Goal: Find contact information: Find contact information

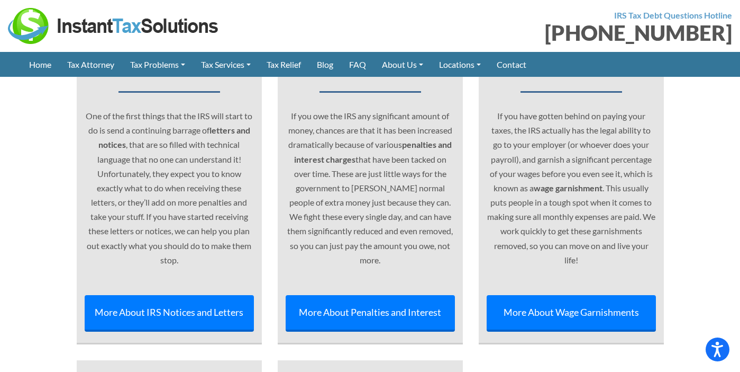
scroll to position [4373, 0]
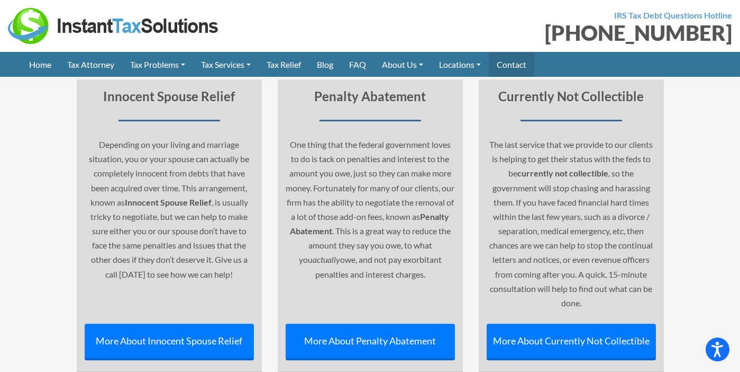
click at [529, 68] on link "Contact" at bounding box center [512, 64] width 46 height 25
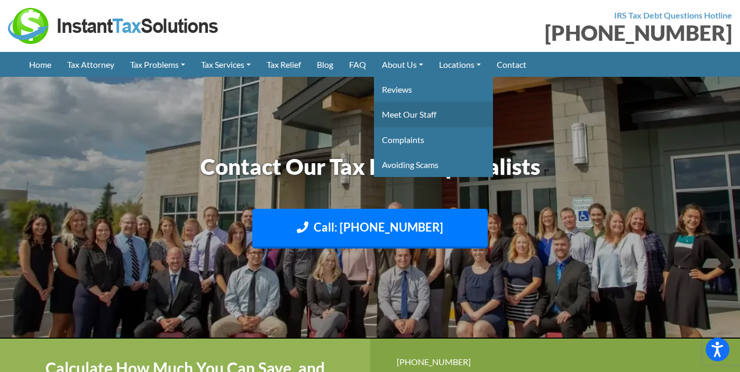
click at [427, 107] on link "Meet Our Staff" at bounding box center [433, 114] width 119 height 25
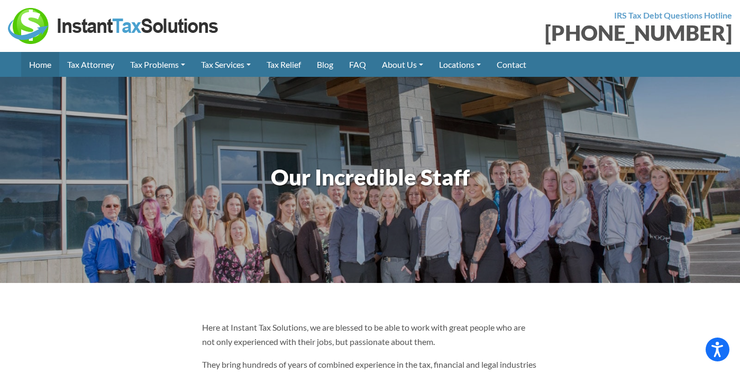
click at [50, 62] on link "Home" at bounding box center [40, 64] width 38 height 25
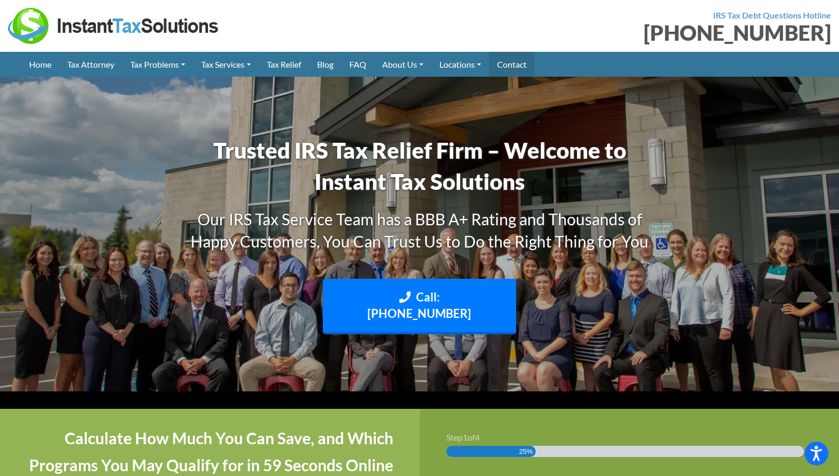
click at [523, 56] on link "Contact" at bounding box center [512, 64] width 46 height 25
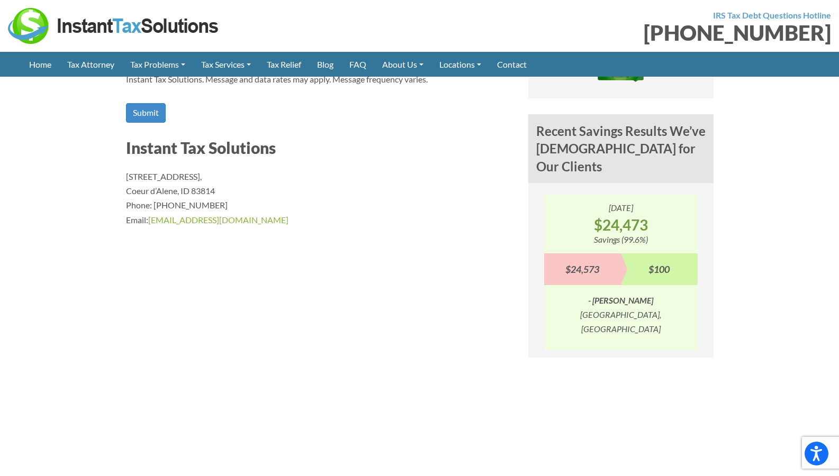
scroll to position [834, 0]
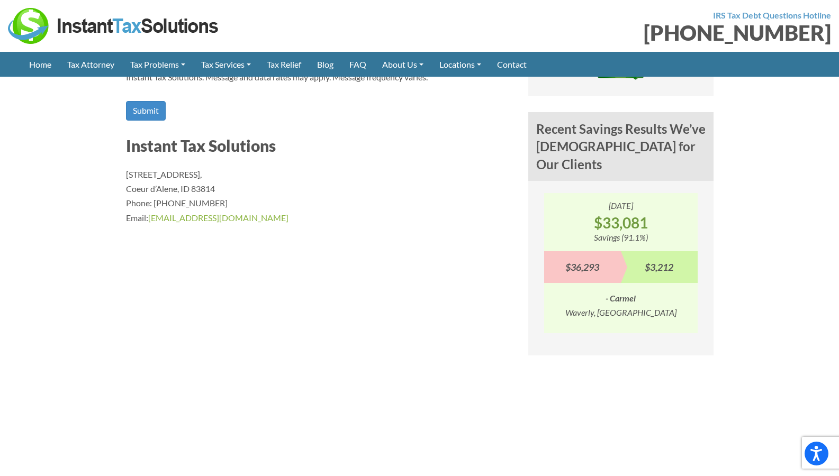
drag, startPoint x: 272, startPoint y: 214, endPoint x: 149, endPoint y: 216, distance: 122.8
click at [149, 216] on p "[STREET_ADDRESS] Phone: [PHONE_NUMBER] Email: [EMAIL_ADDRESS][DOMAIN_NAME]" at bounding box center [319, 196] width 386 height 58
copy p "Email: [EMAIL_ADDRESS][DOMAIN_NAME]"
